Goal: Task Accomplishment & Management: Manage account settings

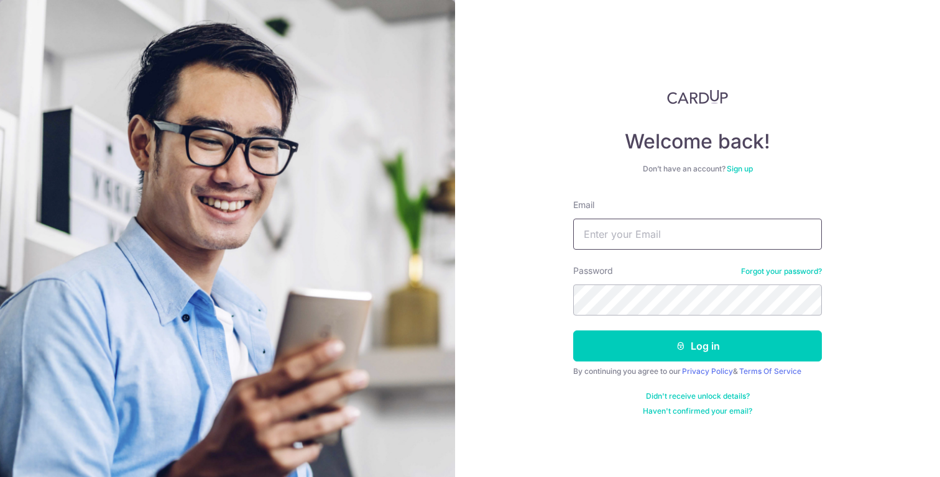
click at [650, 249] on input "Email" at bounding box center [697, 234] width 249 height 31
type input "[EMAIL_ADDRESS][DOMAIN_NAME]"
click at [573, 331] on button "Log in" at bounding box center [697, 346] width 249 height 31
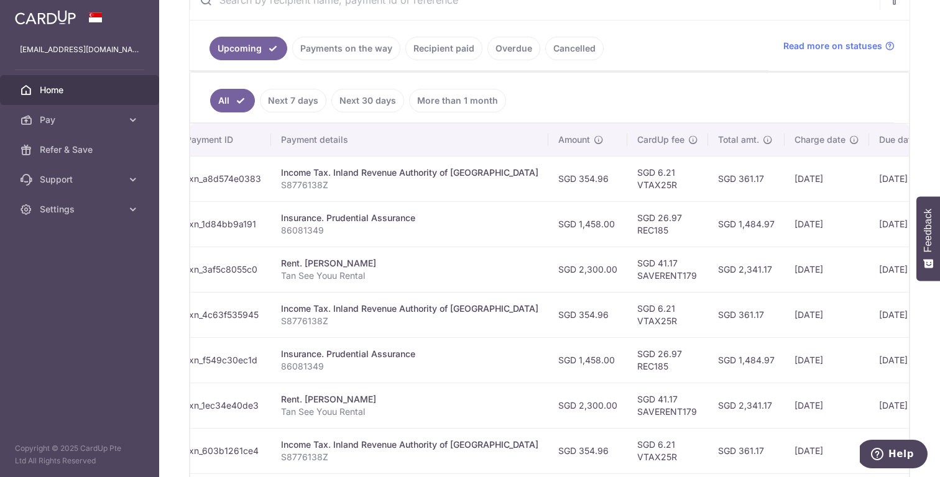
scroll to position [0, 247]
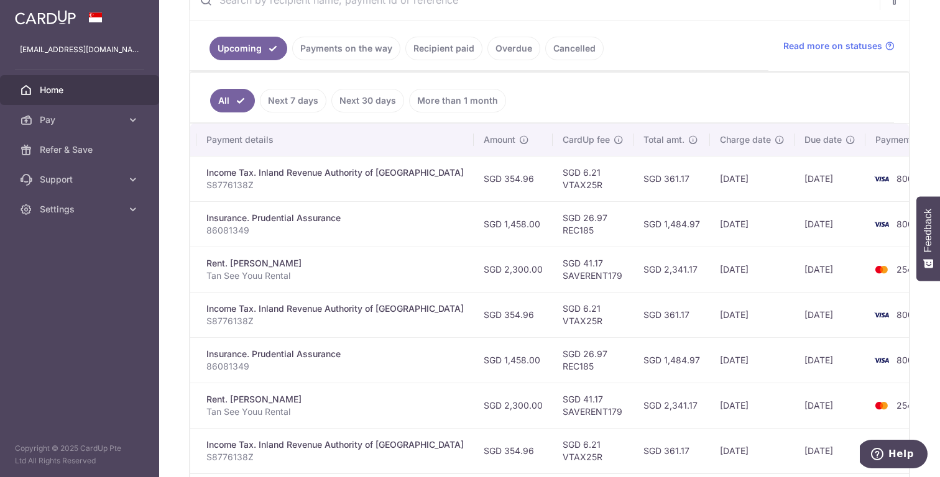
click at [373, 218] on div "Insurance. Prudential Assurance" at bounding box center [334, 218] width 257 height 12
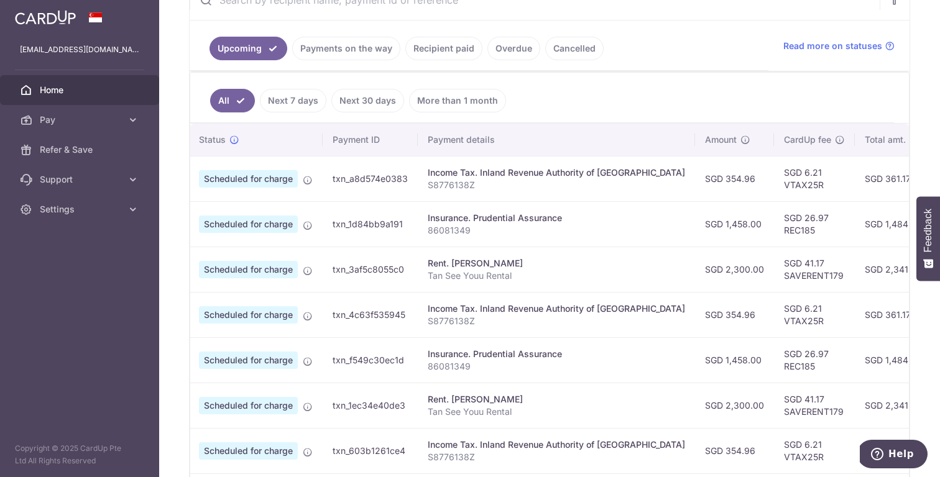
scroll to position [0, 0]
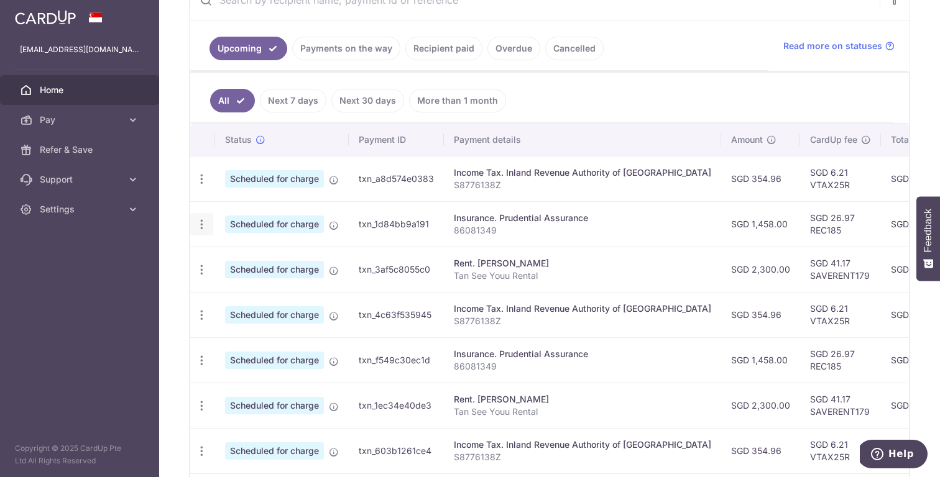
click at [201, 186] on icon "button" at bounding box center [201, 179] width 13 height 13
click at [246, 259] on span "Update payment" at bounding box center [268, 258] width 85 height 15
radio input "true"
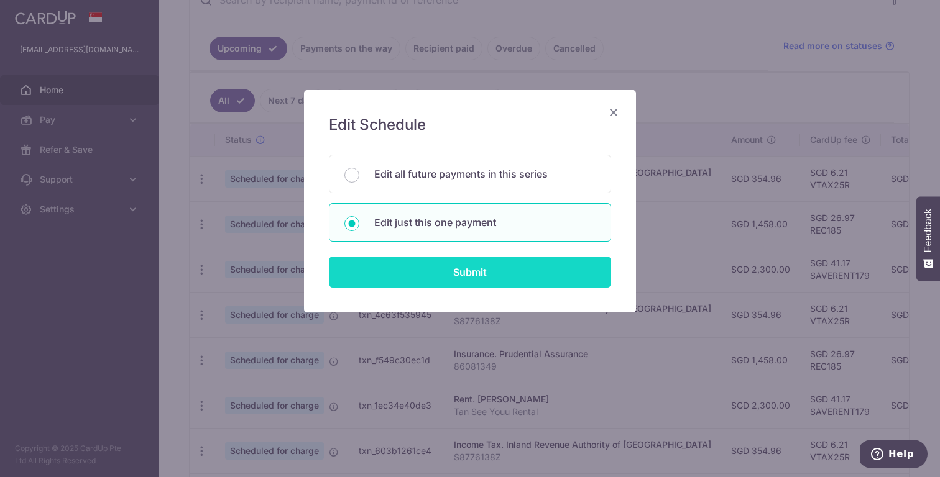
click at [460, 274] on input "Submit" at bounding box center [470, 272] width 282 height 31
radio input "true"
type input "1,458.00"
type input "[DATE]"
type input "86081349"
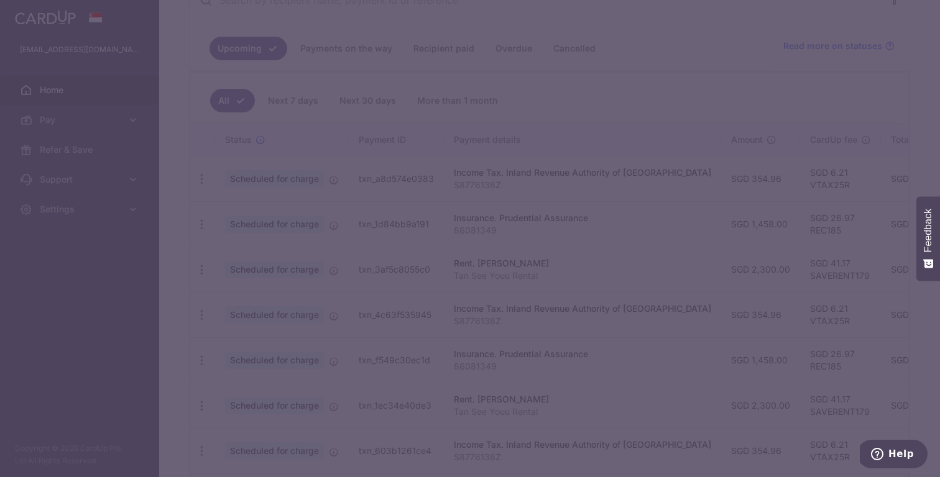
type input "REC185"
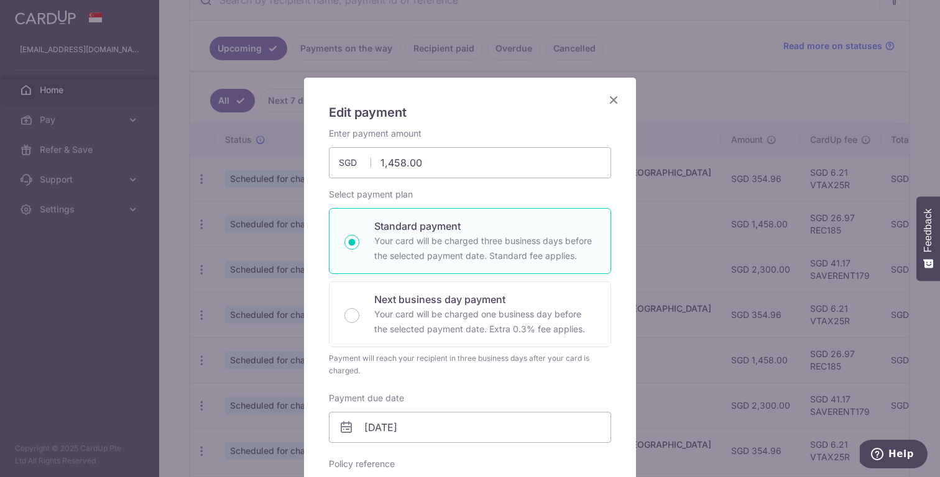
scroll to position [16, 0]
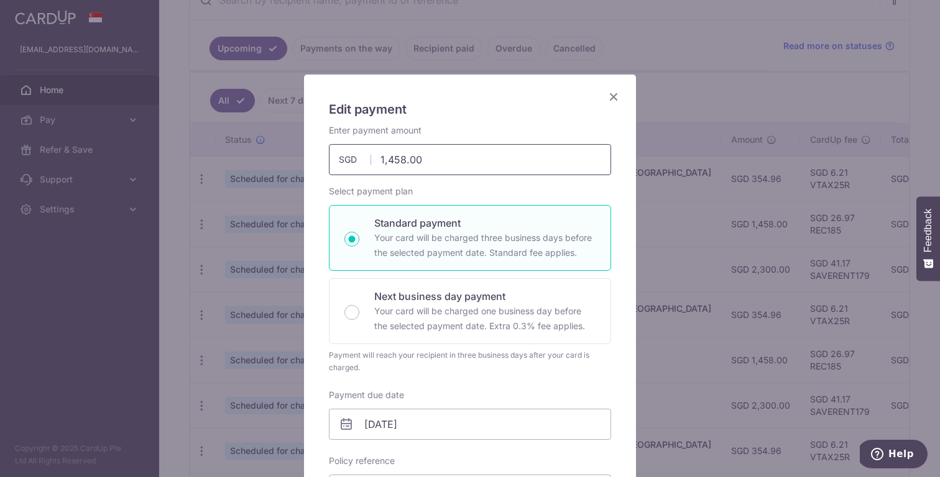
click at [389, 162] on input "1,458.00" at bounding box center [470, 159] width 282 height 31
type input "1,128.00"
click at [517, 126] on div "Enter payment amount 1,128.00 1128.00 SGD To change the payment amount, please …" at bounding box center [470, 149] width 282 height 51
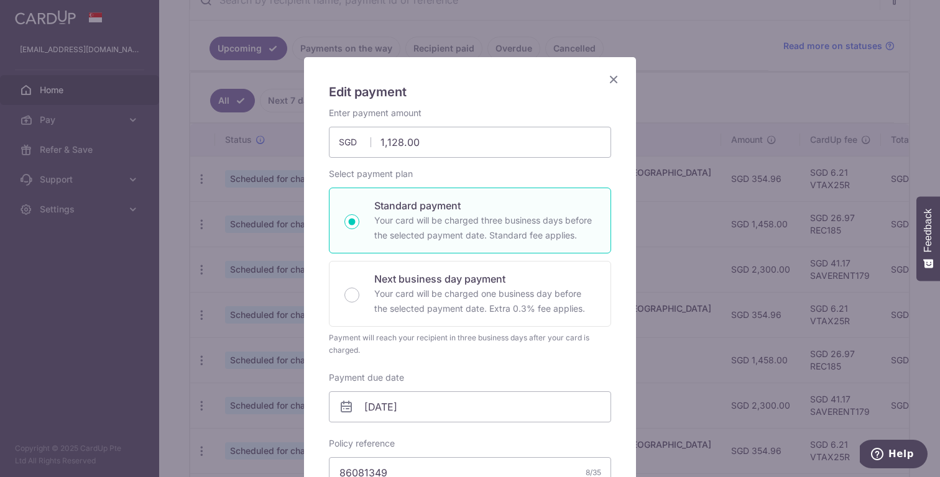
scroll to position [0, 0]
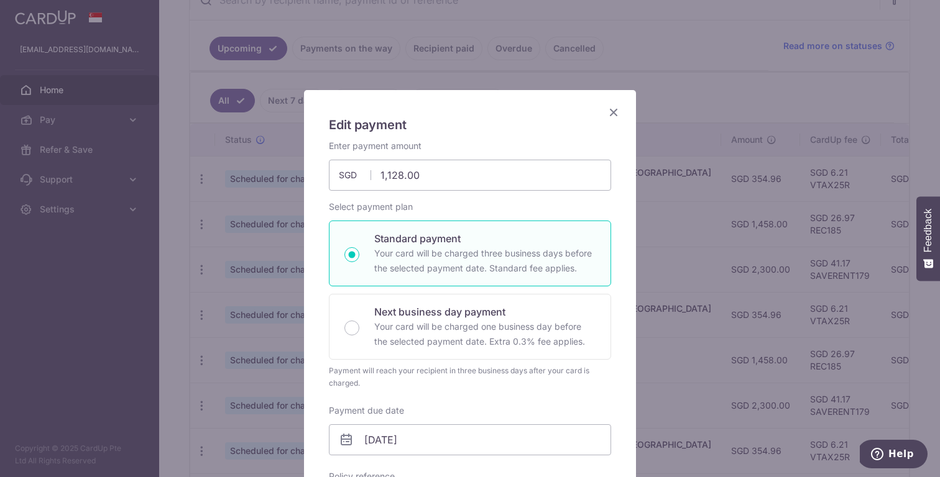
click at [483, 206] on div "Select payment plan Standard payment Your card will be charged three business d…" at bounding box center [470, 295] width 282 height 189
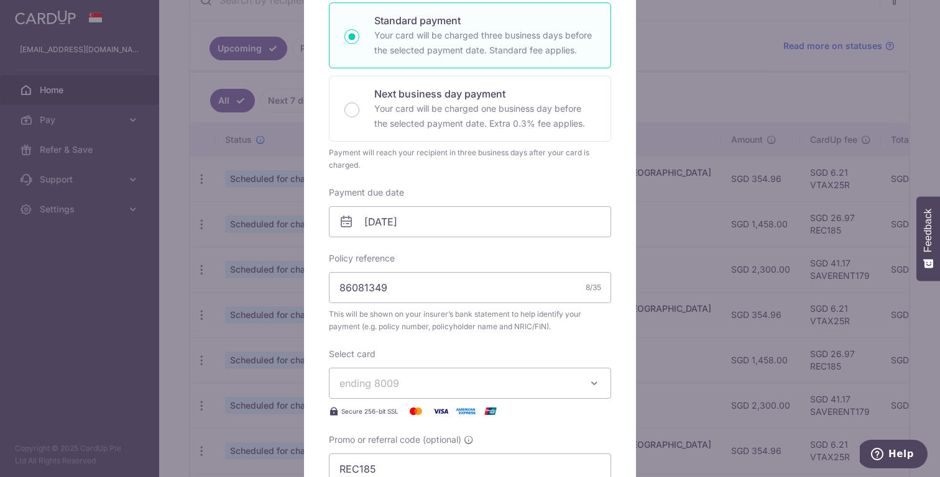
scroll to position [239, 0]
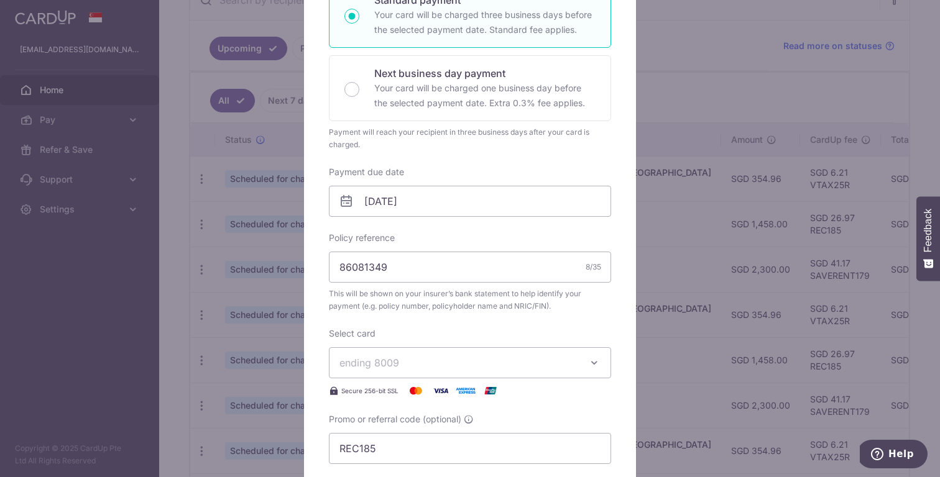
click at [488, 173] on div "Payment due date [DATE] Your card will be charged on" at bounding box center [470, 191] width 282 height 51
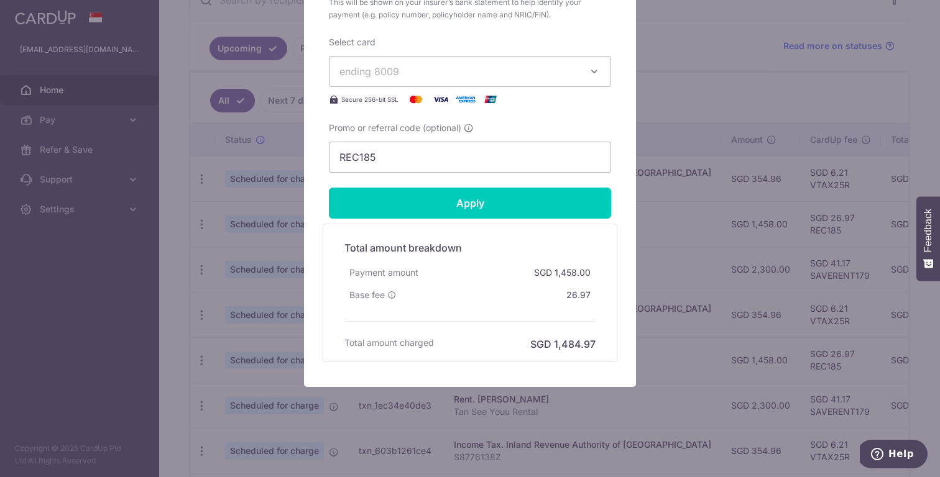
scroll to position [528, 0]
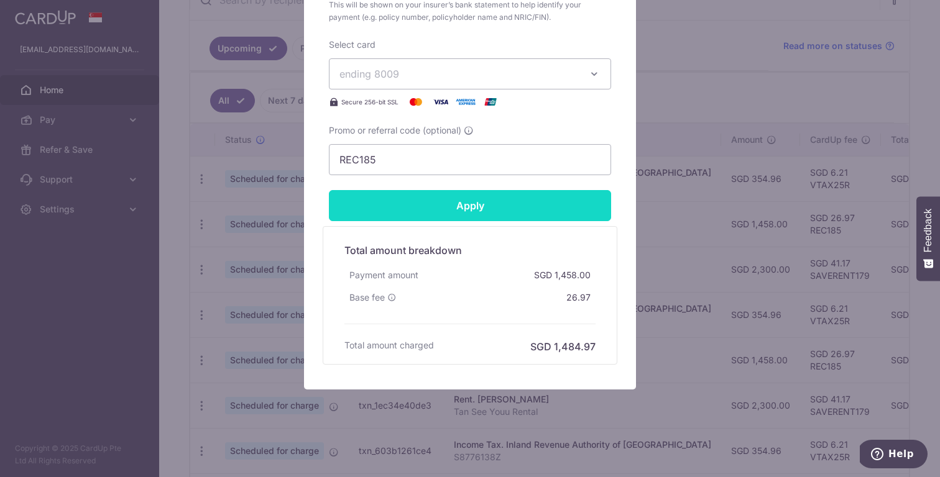
click at [471, 207] on input "Apply" at bounding box center [470, 205] width 282 height 31
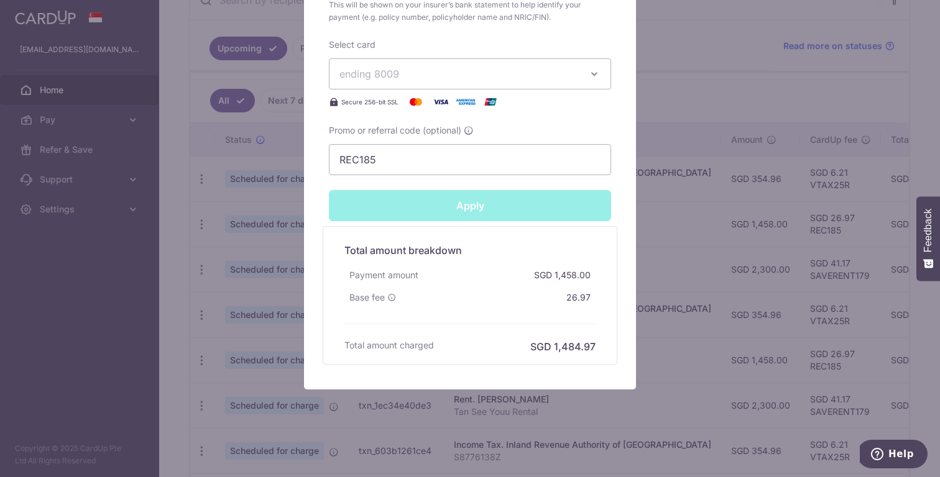
type input "Successfully Applied"
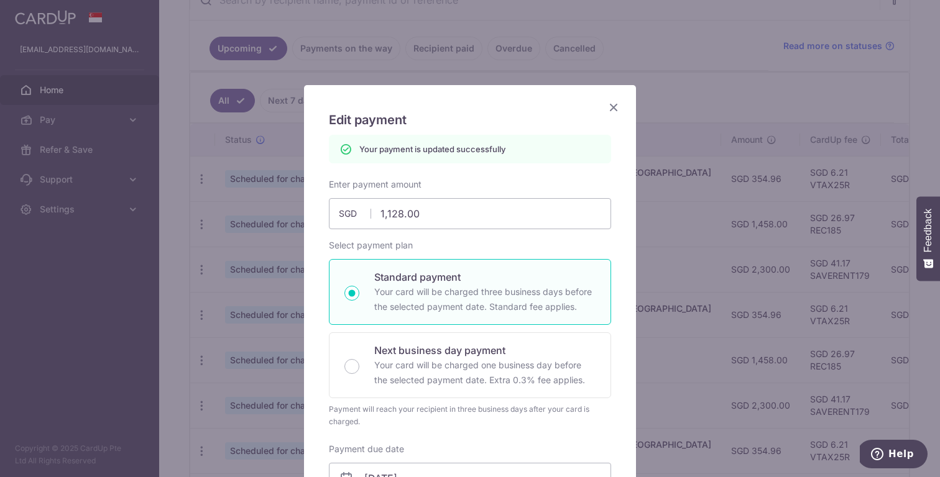
scroll to position [0, 0]
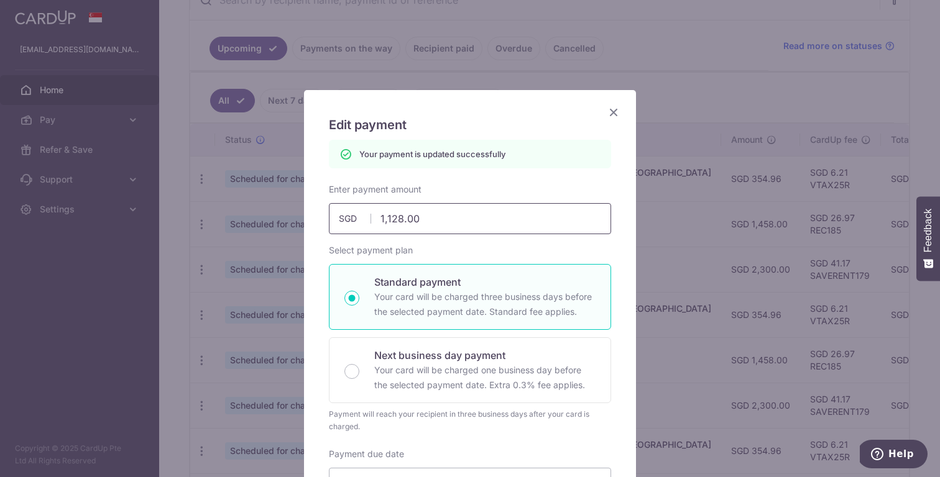
click at [392, 219] on input "1,128.00" at bounding box center [470, 218] width 282 height 31
type input "1118.00"
type input "Apply"
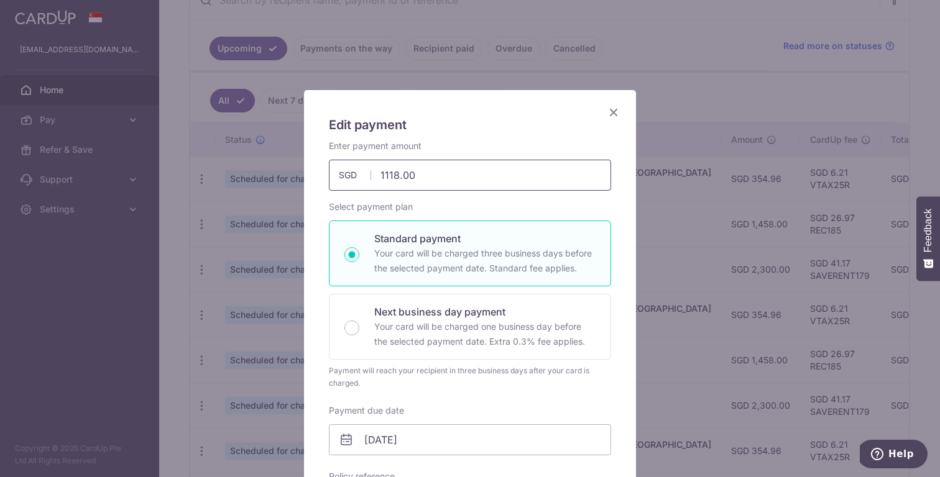
drag, startPoint x: 397, startPoint y: 177, endPoint x: 390, endPoint y: 177, distance: 6.8
click at [390, 177] on input "1118.00" at bounding box center [470, 175] width 282 height 31
type input "1,120.00"
click at [490, 134] on h5 "Edit payment" at bounding box center [470, 125] width 282 height 20
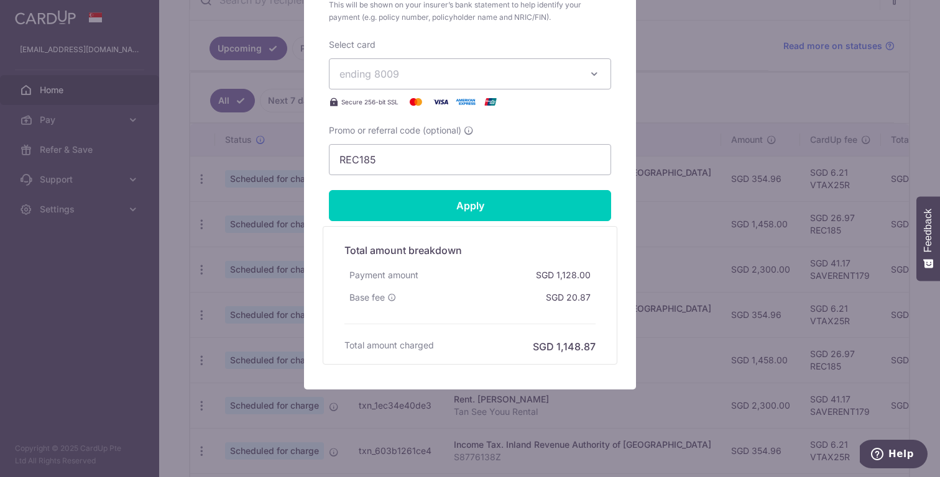
scroll to position [530, 0]
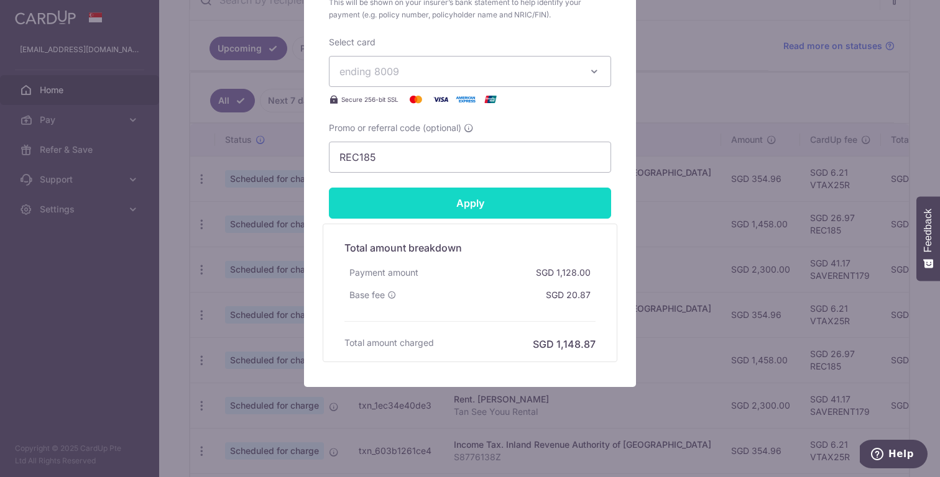
click at [470, 205] on input "Apply" at bounding box center [470, 203] width 282 height 31
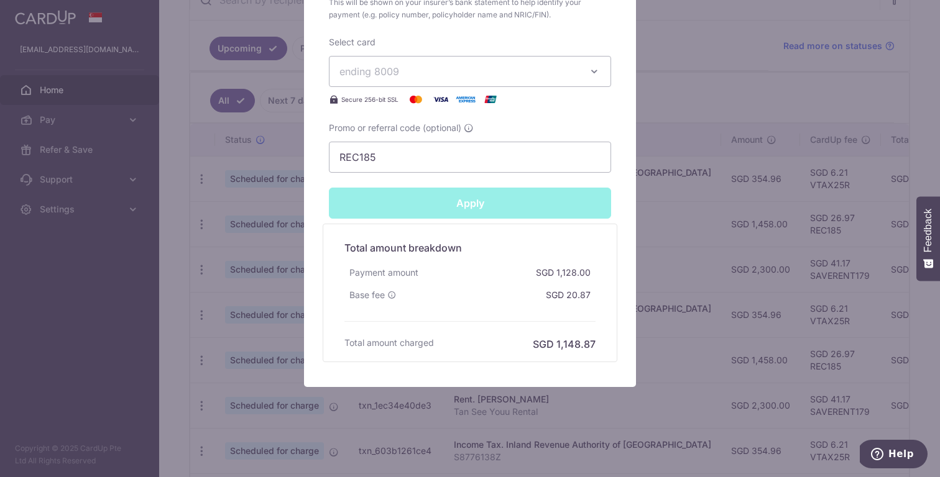
type input "Successfully Applied"
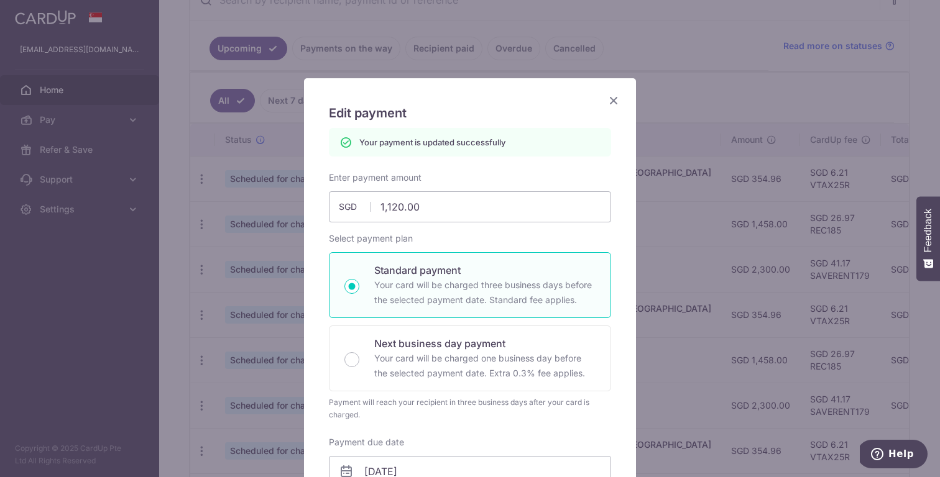
scroll to position [0, 0]
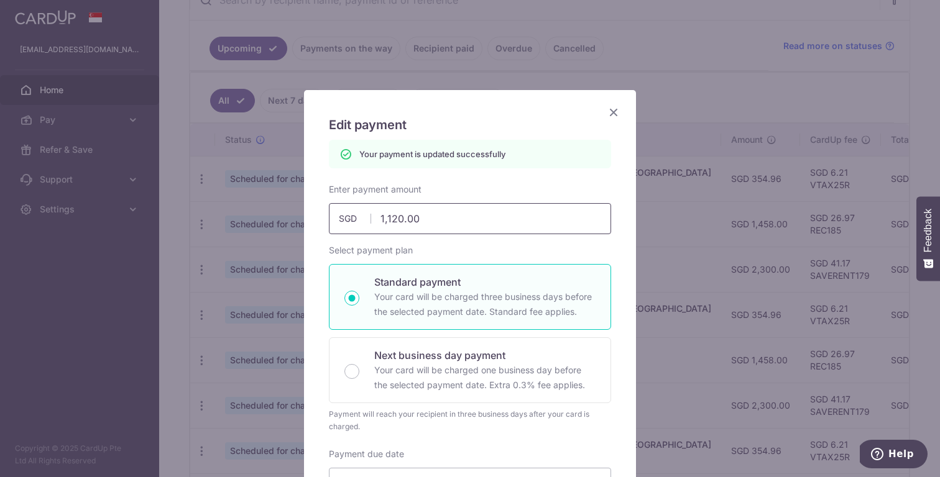
drag, startPoint x: 402, startPoint y: 219, endPoint x: 393, endPoint y: 220, distance: 8.7
click at [393, 220] on input "1,120.00" at bounding box center [470, 218] width 282 height 31
type input "111.00"
type input "Apply"
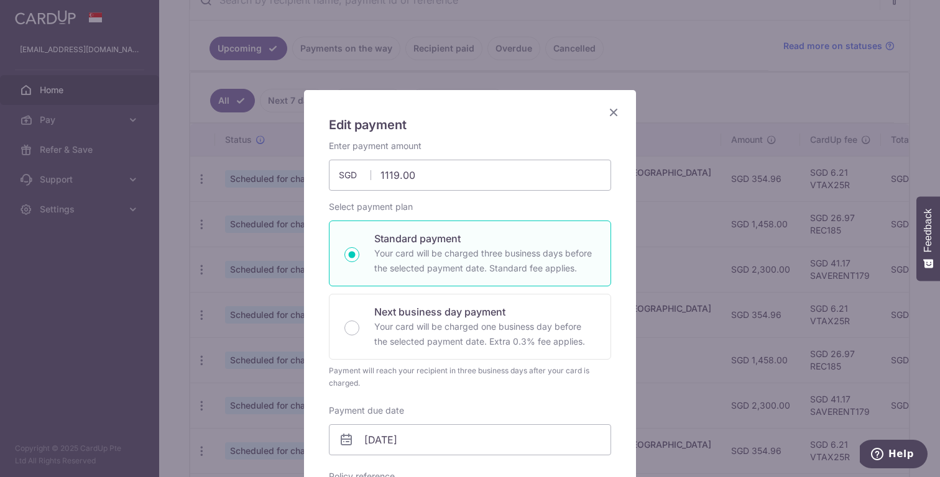
type input "1,119.00"
click at [497, 133] on h5 "Edit payment" at bounding box center [470, 125] width 282 height 20
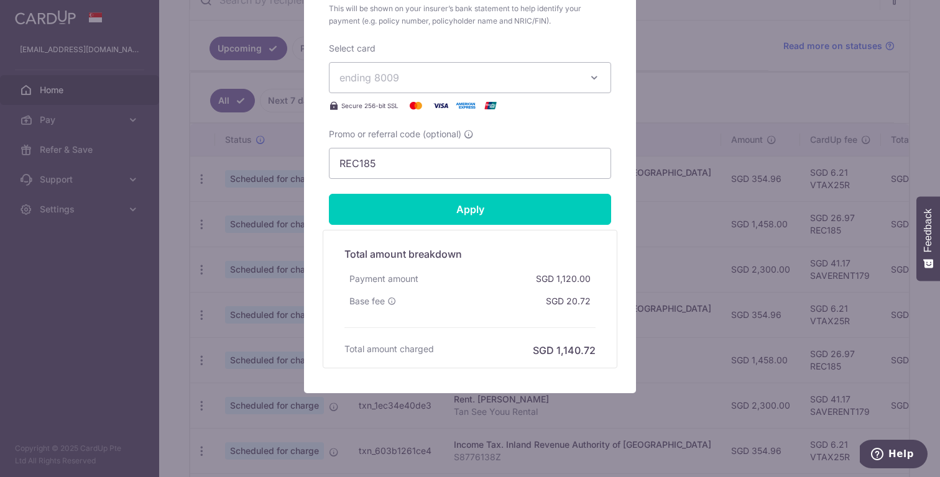
scroll to position [530, 0]
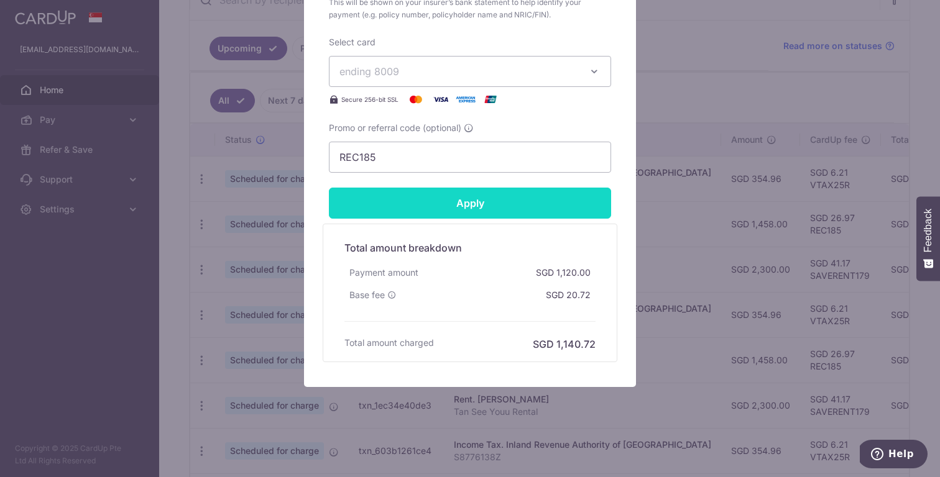
click at [456, 201] on input "Apply" at bounding box center [470, 203] width 282 height 31
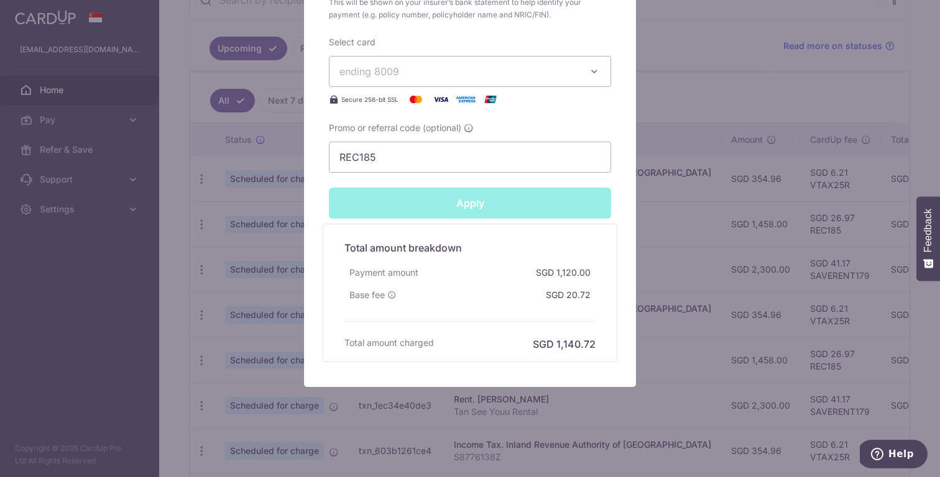
type input "Successfully Applied"
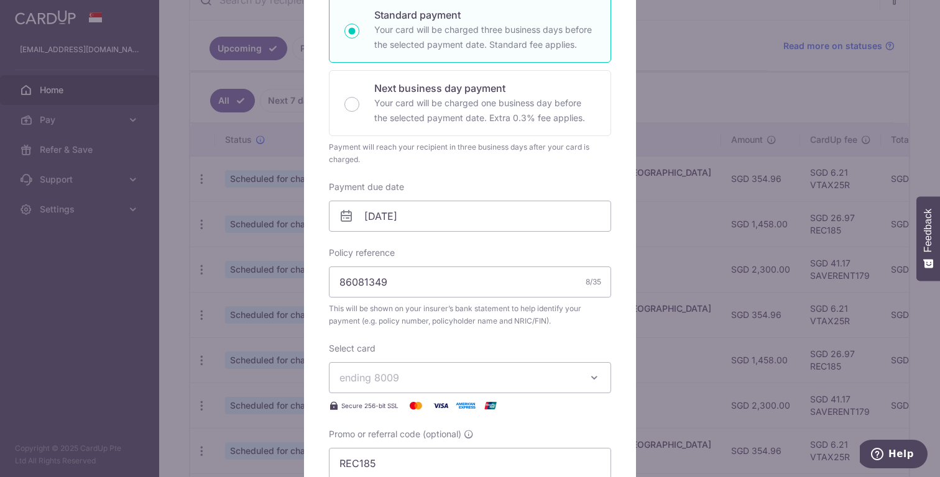
scroll to position [0, 0]
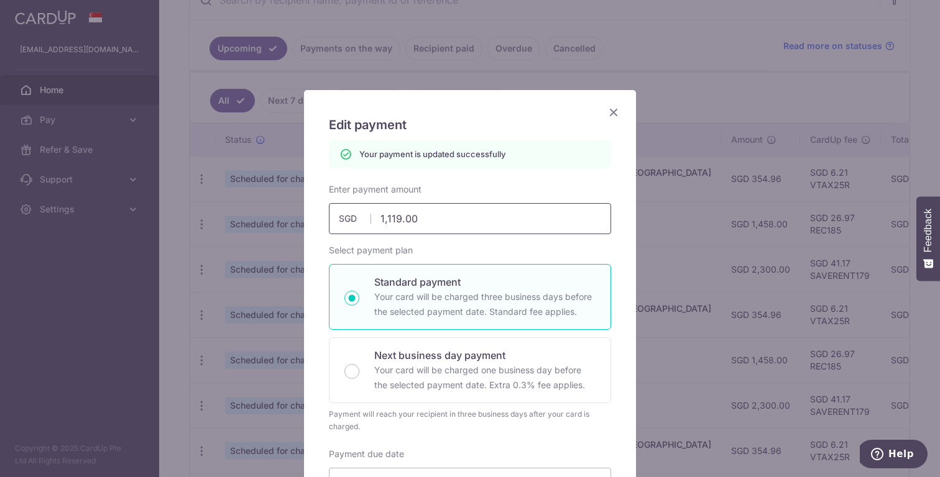
click at [397, 216] on input "1,119.00" at bounding box center [470, 218] width 282 height 31
type input "1118.00"
type input "Apply"
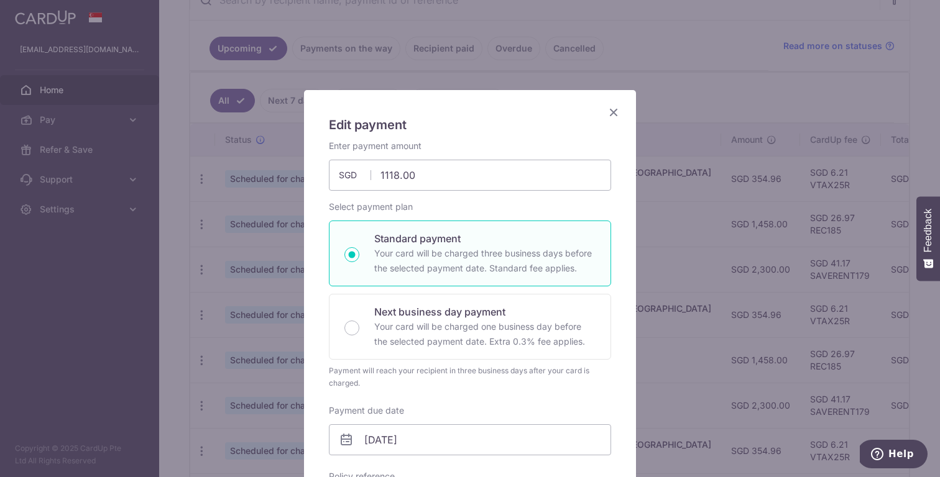
type input "1,118.00"
click at [516, 205] on div "Select payment plan Standard payment Your card will be charged three business d…" at bounding box center [470, 295] width 282 height 189
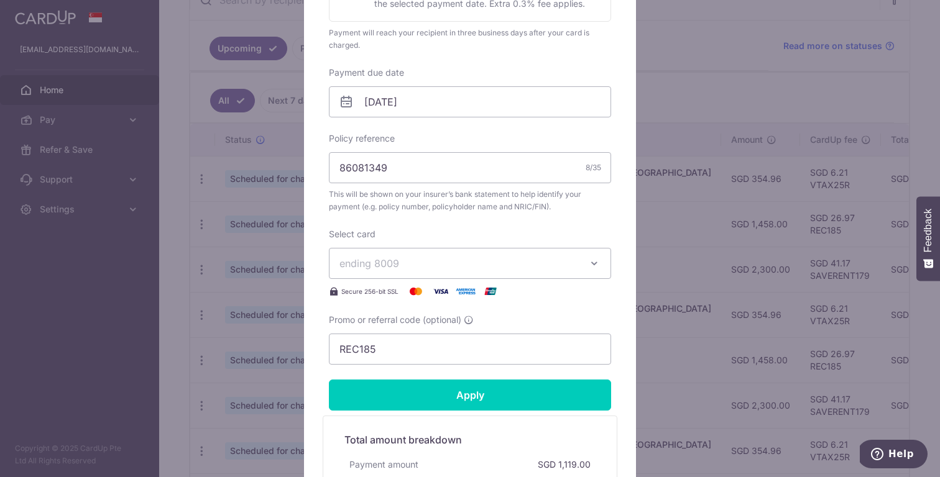
scroll to position [530, 0]
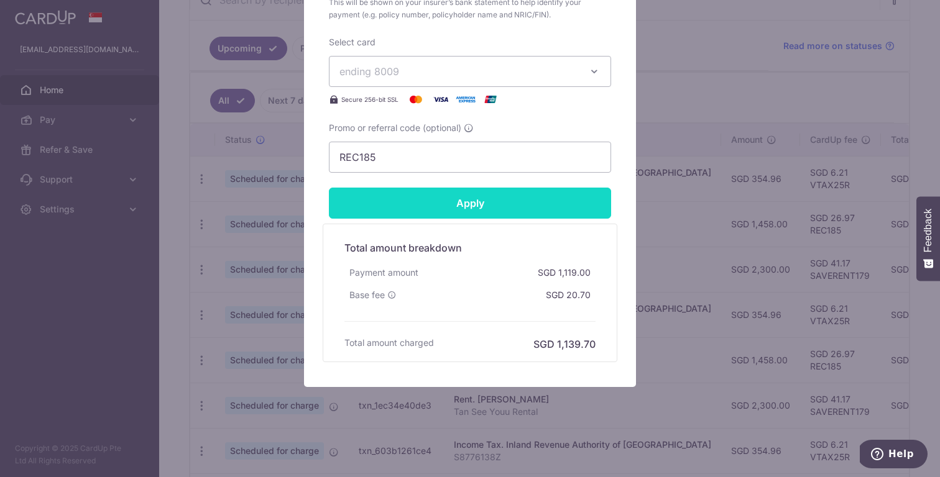
click at [459, 206] on input "Apply" at bounding box center [470, 203] width 282 height 31
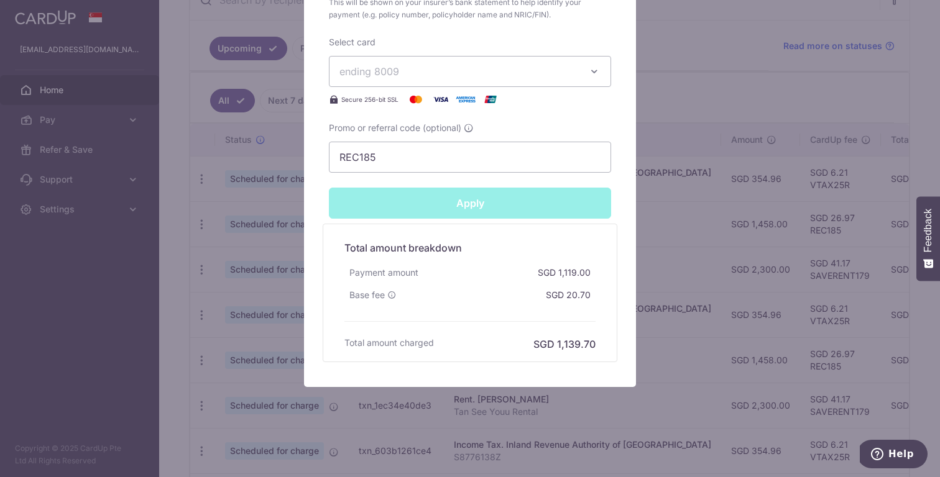
type input "Successfully Applied"
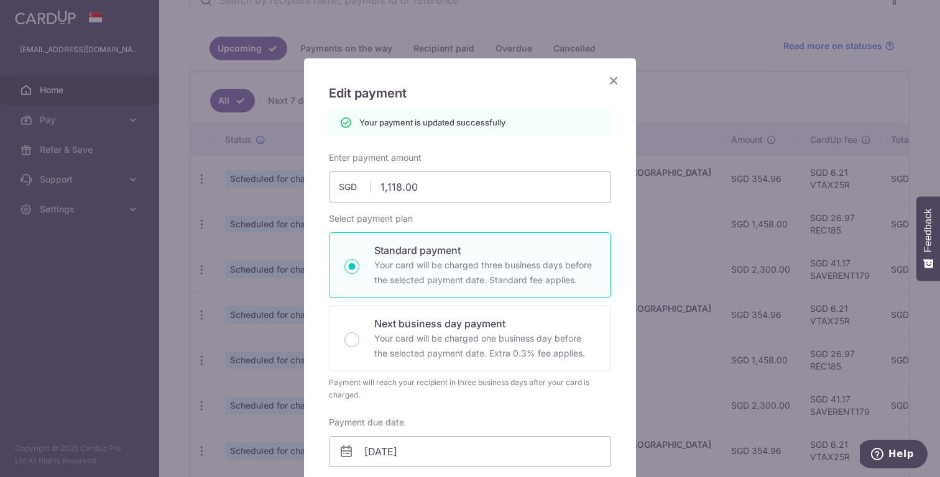
scroll to position [0, 0]
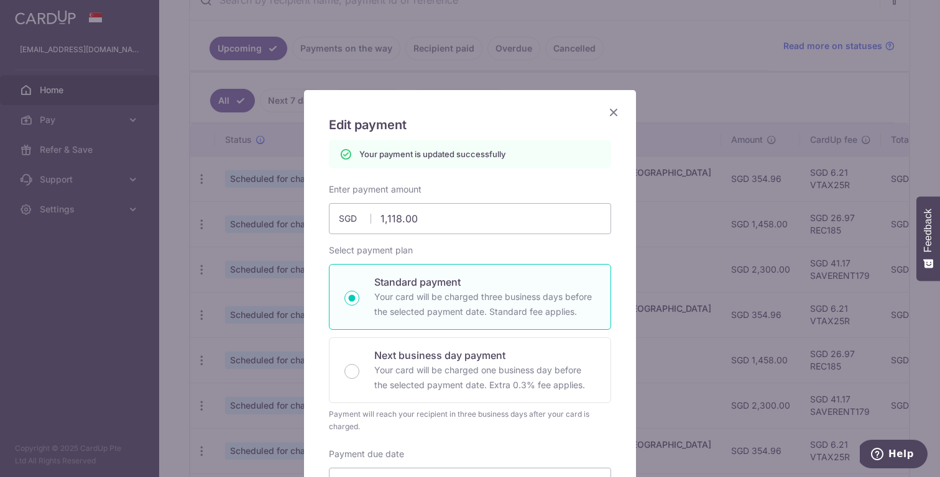
click at [613, 114] on icon "Close" at bounding box center [613, 112] width 15 height 16
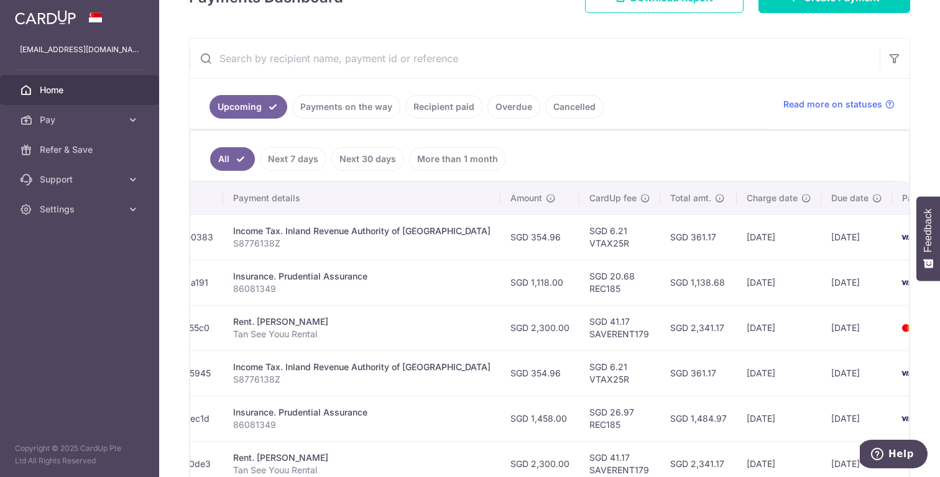
scroll to position [0, 247]
